Goal: Task Accomplishment & Management: Manage account settings

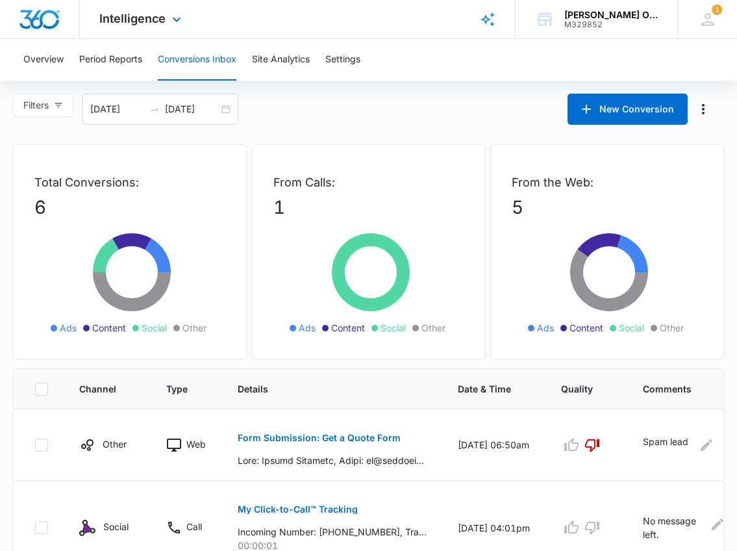
click at [39, 19] on img "Dashboard" at bounding box center [40, 19] width 42 height 19
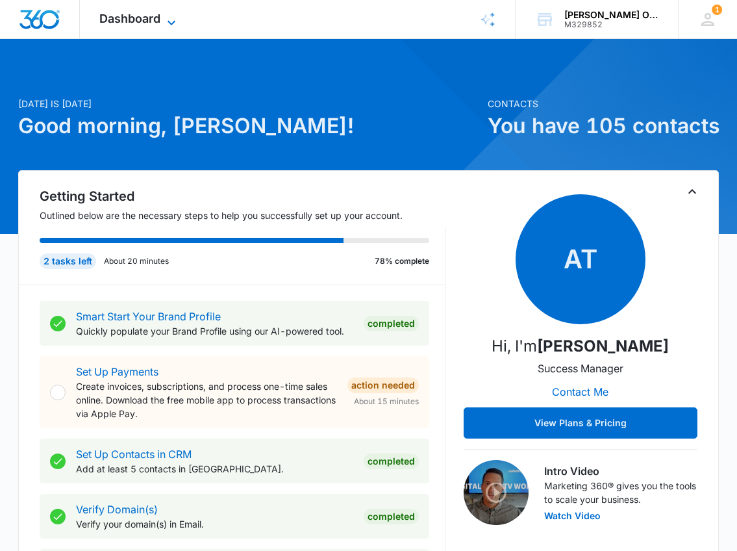
click at [156, 19] on span "Dashboard" at bounding box center [129, 19] width 61 height 14
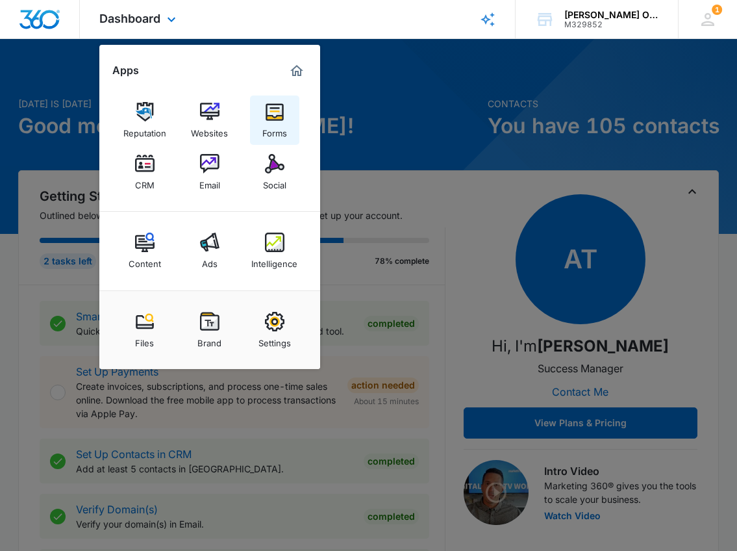
click at [280, 115] on img at bounding box center [274, 111] width 19 height 19
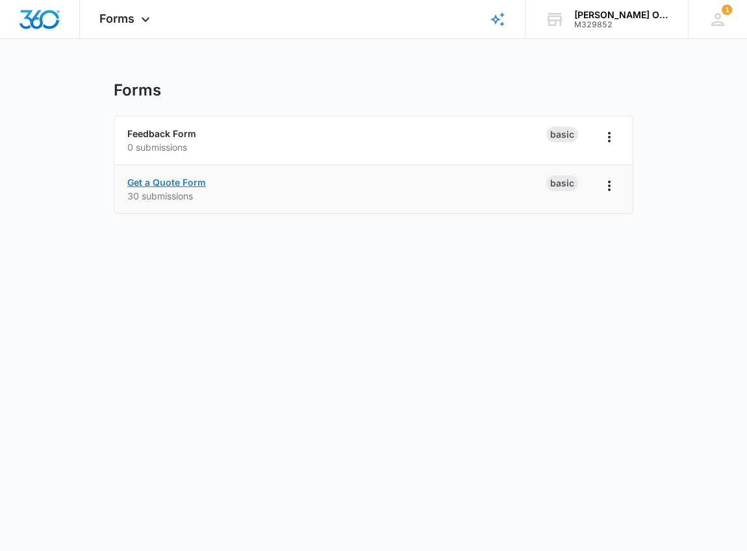
click at [192, 179] on link "Get a Quote Form" at bounding box center [166, 182] width 79 height 11
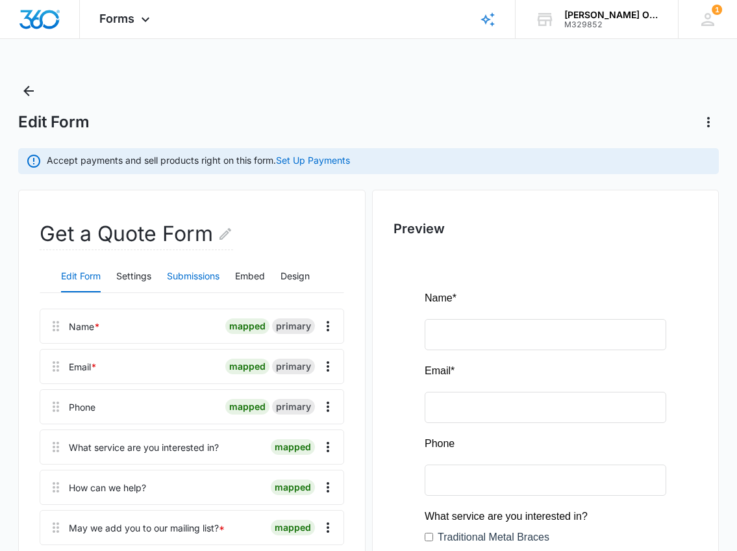
click at [195, 271] on button "Submissions" at bounding box center [193, 276] width 53 height 31
